Goal: Check status: Check status

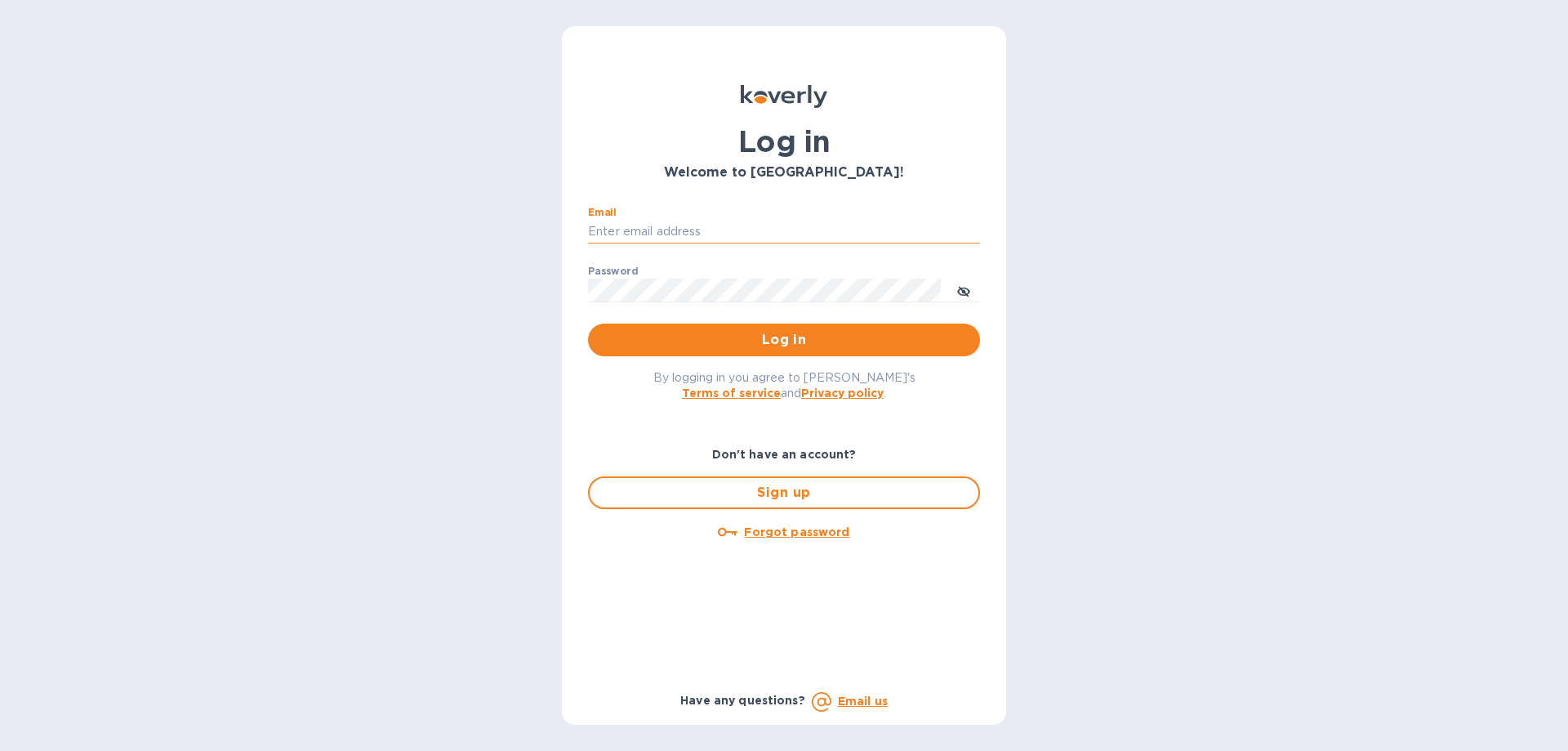
click at [724, 227] on input "Email" at bounding box center [783, 231] width 392 height 25
type input "[PERSON_NAME][EMAIL_ADDRESS][DOMAIN_NAME]"
click at [681, 276] on div "Password ​" at bounding box center [783, 294] width 392 height 59
click at [588, 323] on button "Log in" at bounding box center [783, 339] width 392 height 32
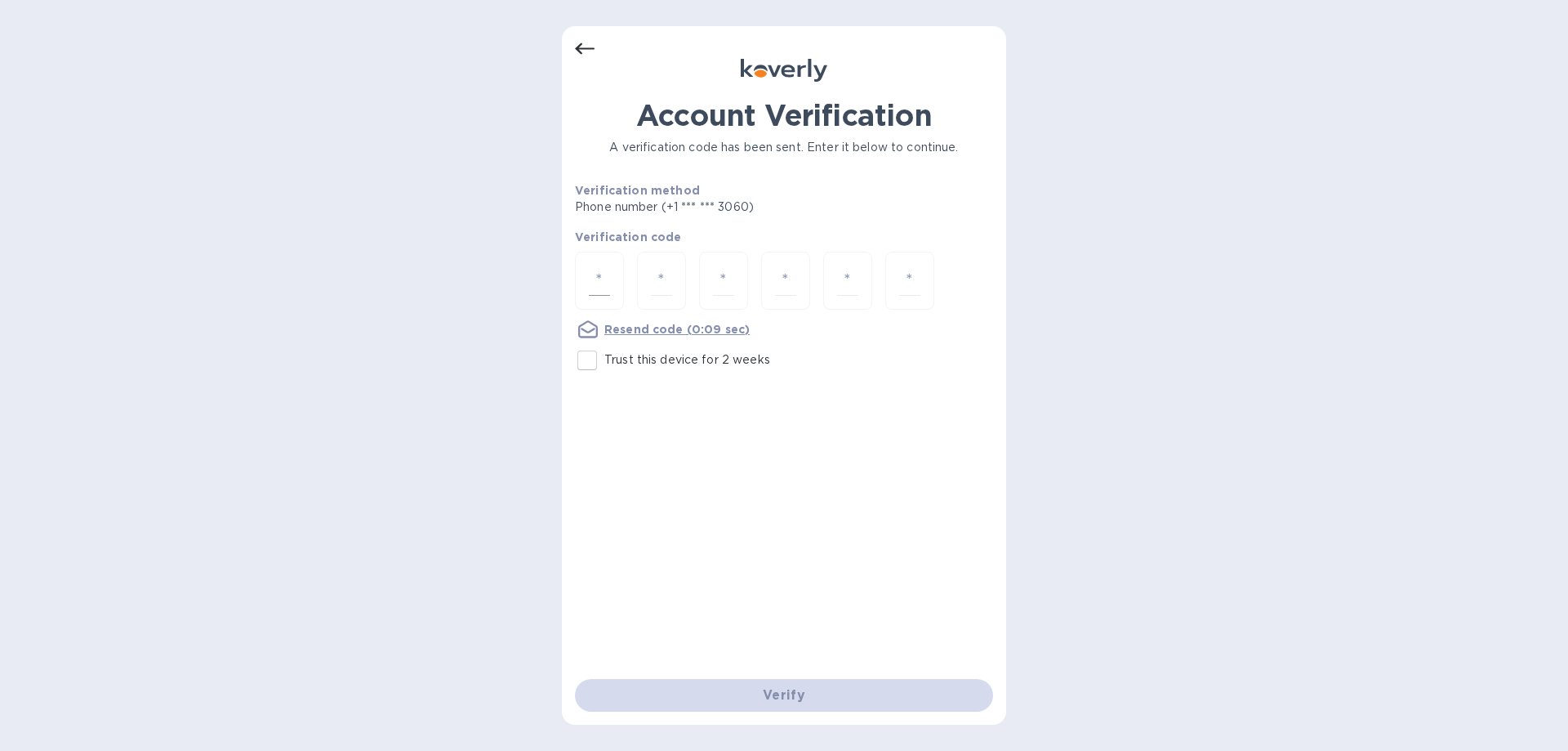
click at [596, 280] on input "number" at bounding box center [599, 281] width 21 height 31
type input "4"
type input "5"
type input "3"
type input "9"
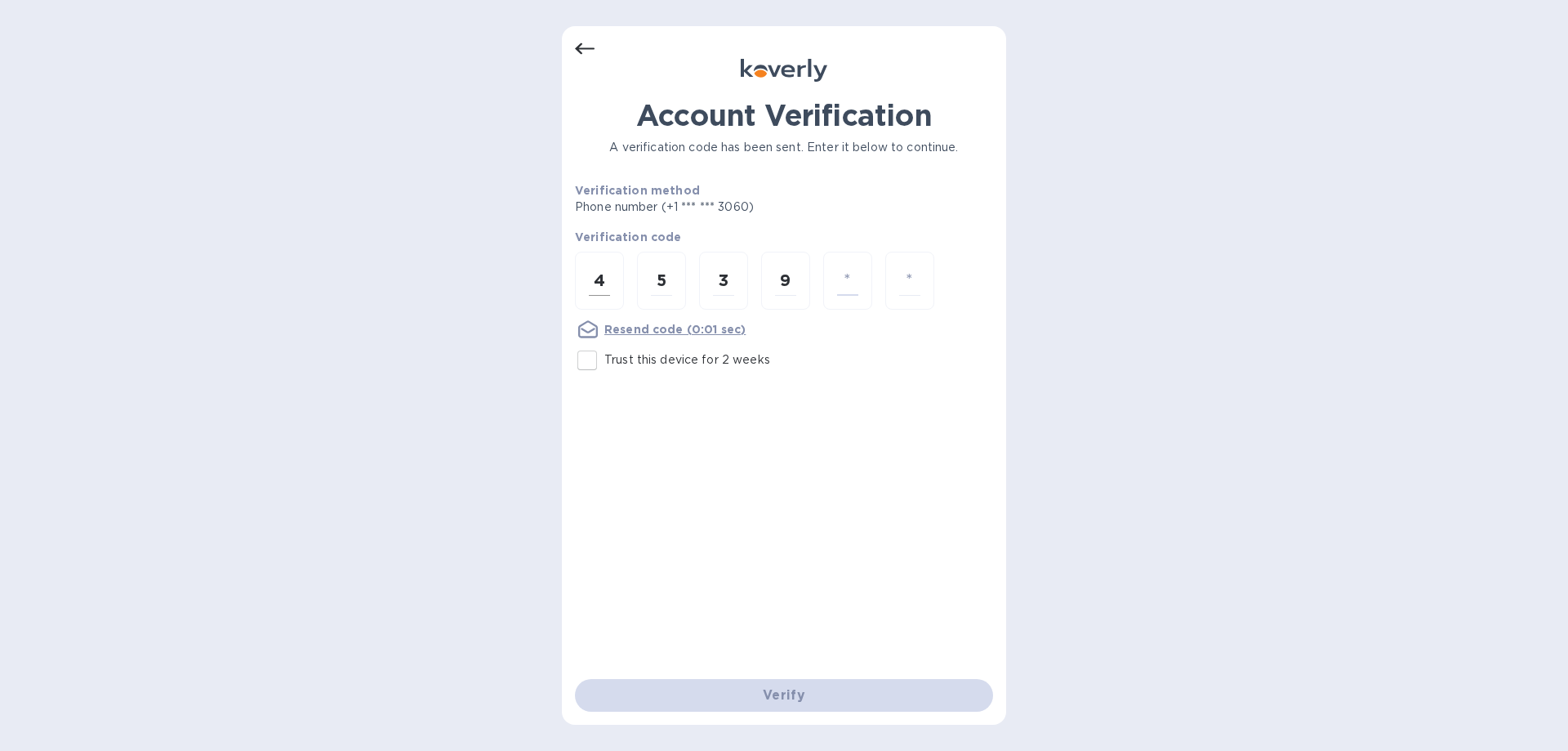
type input "1"
